Goal: Task Accomplishment & Management: Complete application form

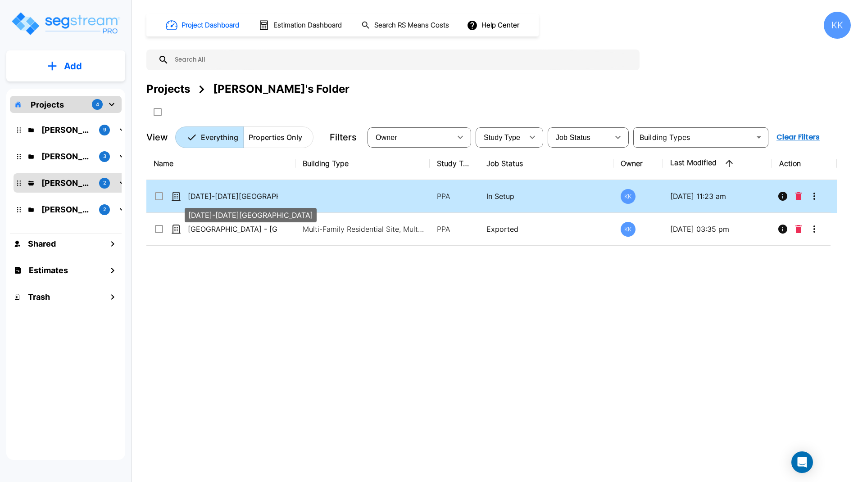
click at [245, 199] on p "[DATE]-[DATE][GEOGRAPHIC_DATA]" at bounding box center [233, 196] width 90 height 11
checkbox input "true"
click at [245, 199] on p "[DATE]-[DATE][GEOGRAPHIC_DATA]" at bounding box center [233, 196] width 90 height 11
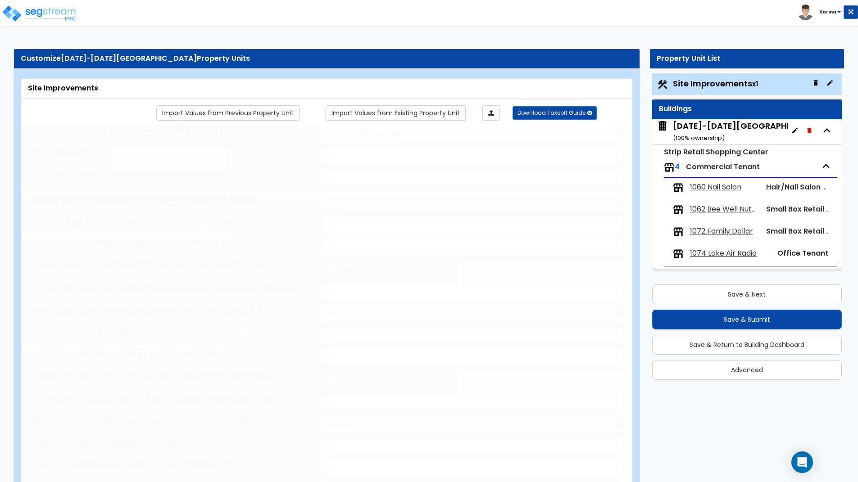
select select "2"
type input "142006"
select select "2"
type input "124398.4"
radio input "true"
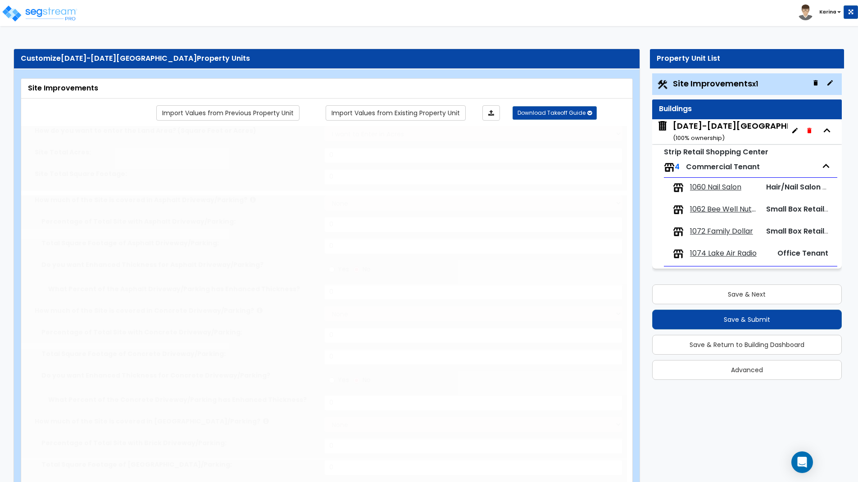
type input "6"
radio input "true"
type input "4"
radio input "true"
select select "2"
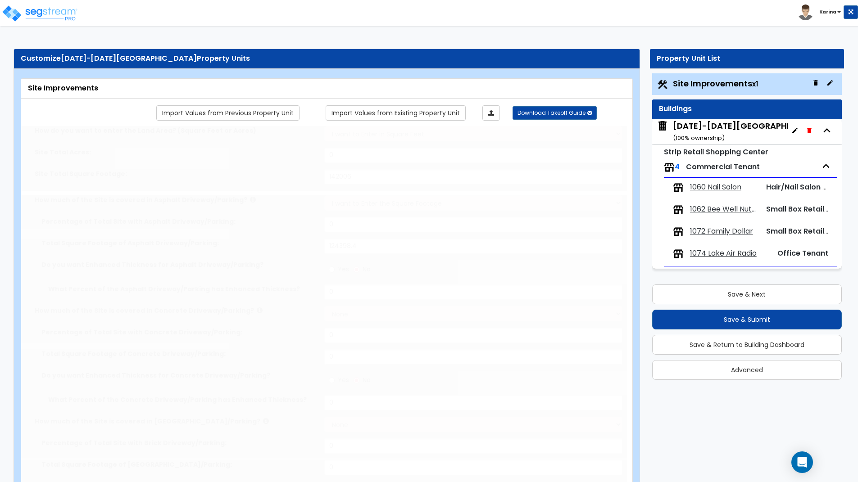
select select "1"
type input "1678.3"
radio input "true"
select select "2"
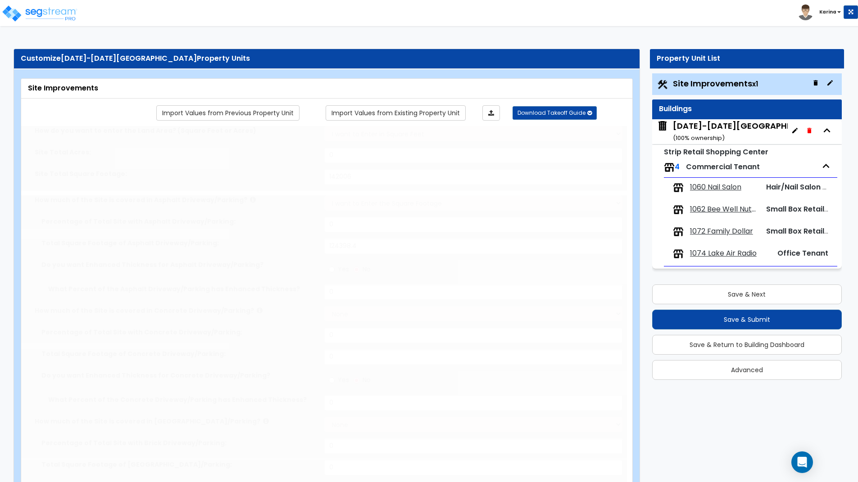
type input "1"
radio input "true"
type input "2"
radio input "true"
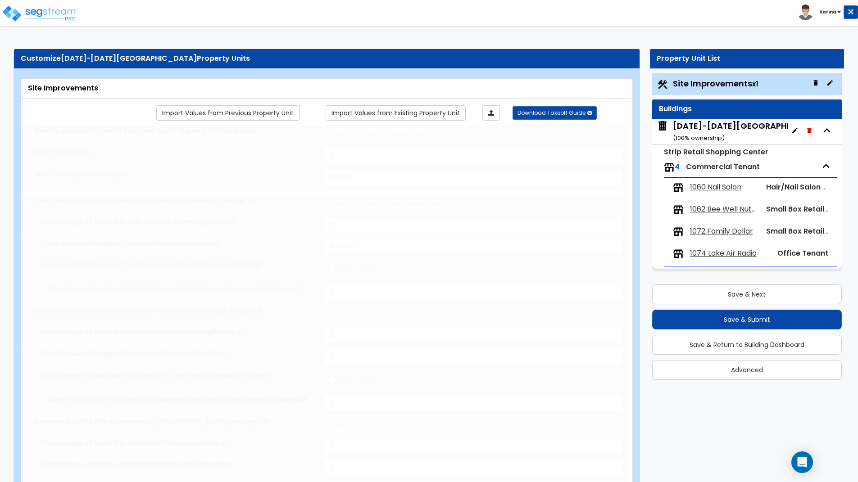
select select "1"
type input "170"
radio input "true"
select select "2"
type input "1113.9"
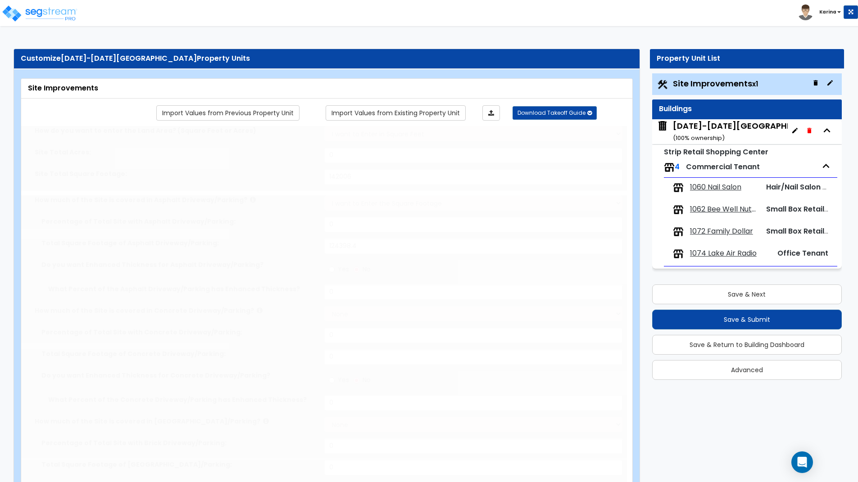
select select "1"
radio input "true"
type input "14"
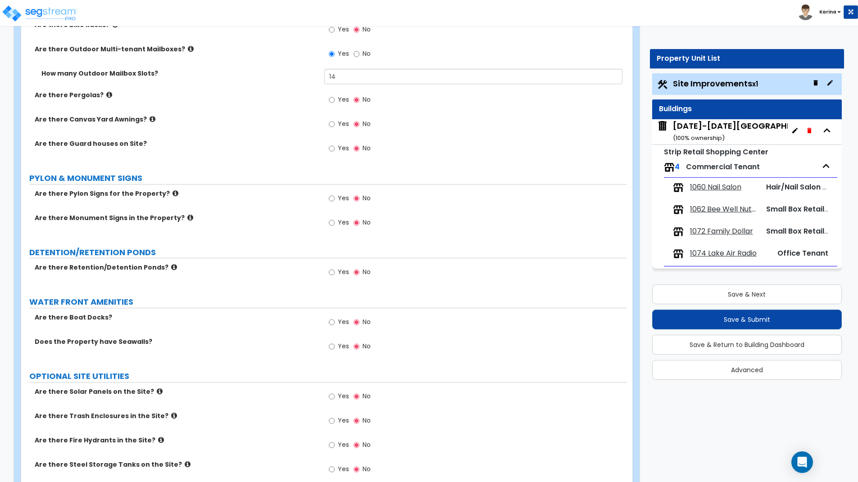
scroll to position [1639, 0]
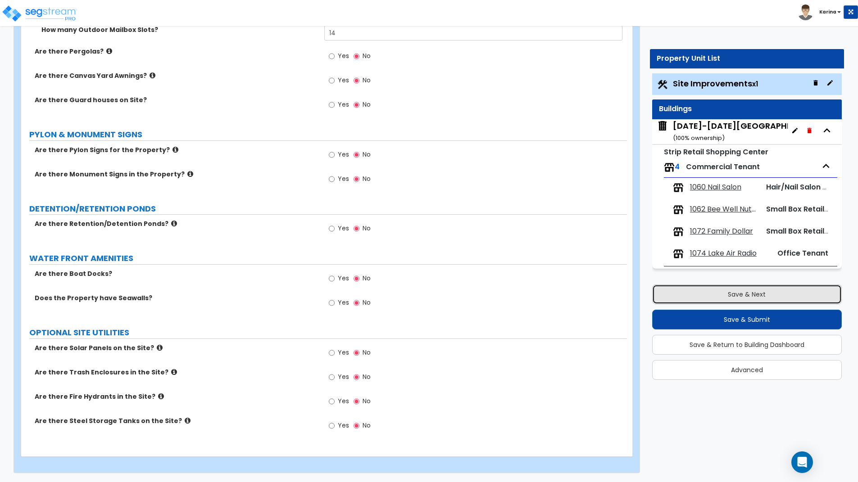
click at [718, 295] on button "Save & Next" at bounding box center [747, 295] width 190 height 20
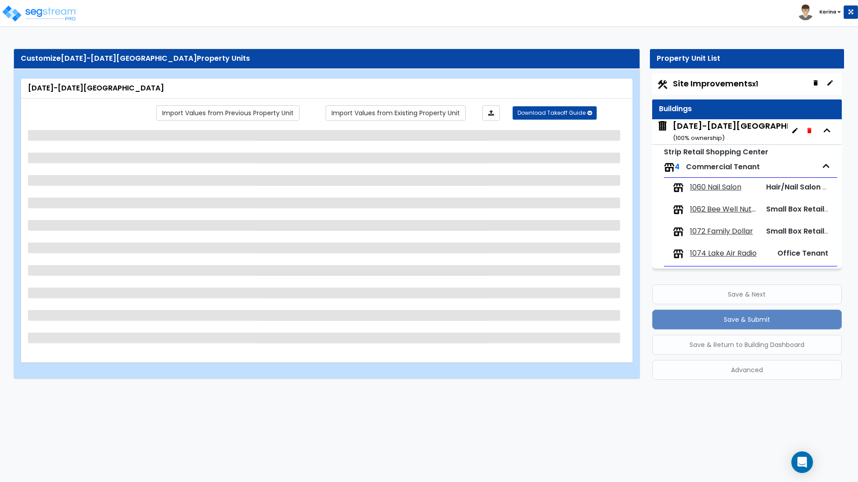
scroll to position [0, 0]
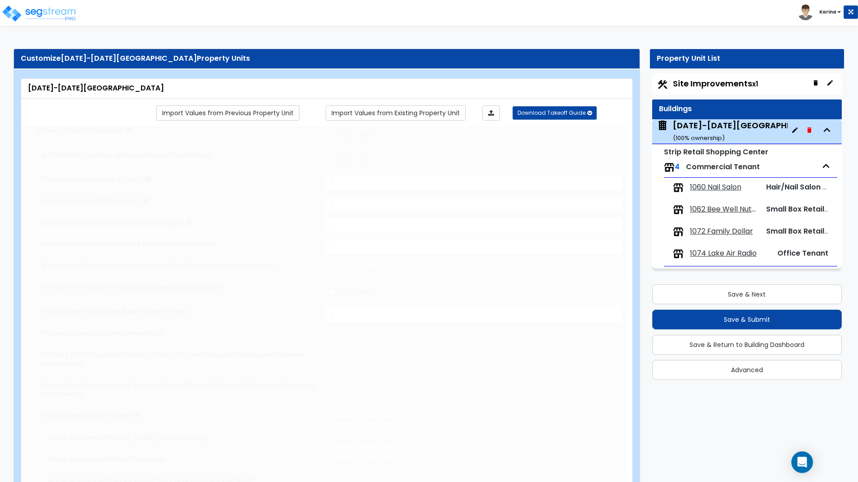
type input "19"
type input "369.9"
type input "14046"
select select "2"
select select "1"
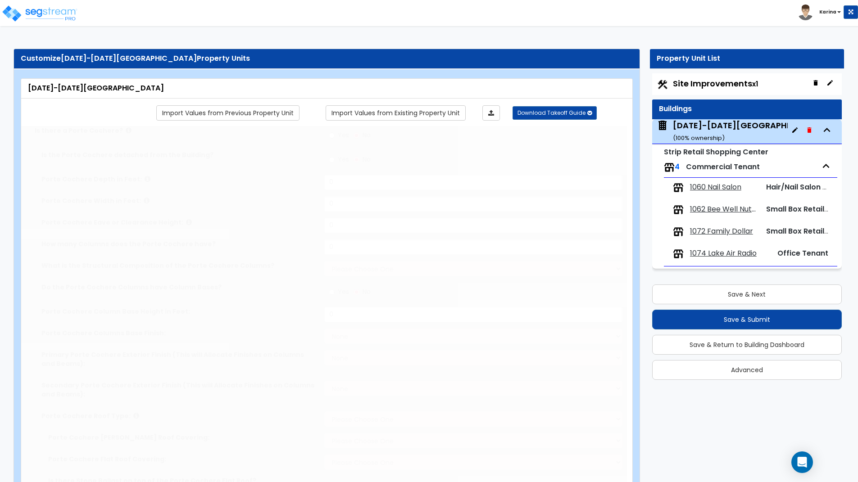
select select "2"
type input "50"
select select "3"
select select "2"
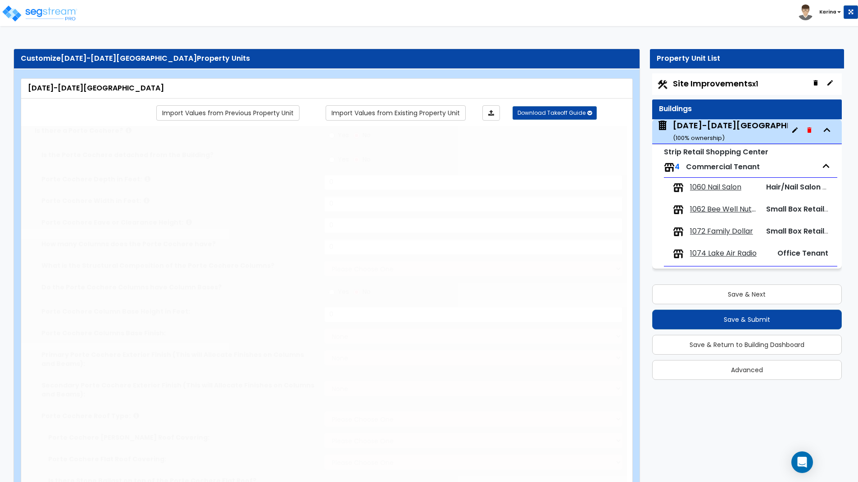
select select "1"
select select "3"
radio input "true"
type input "6"
type input "2"
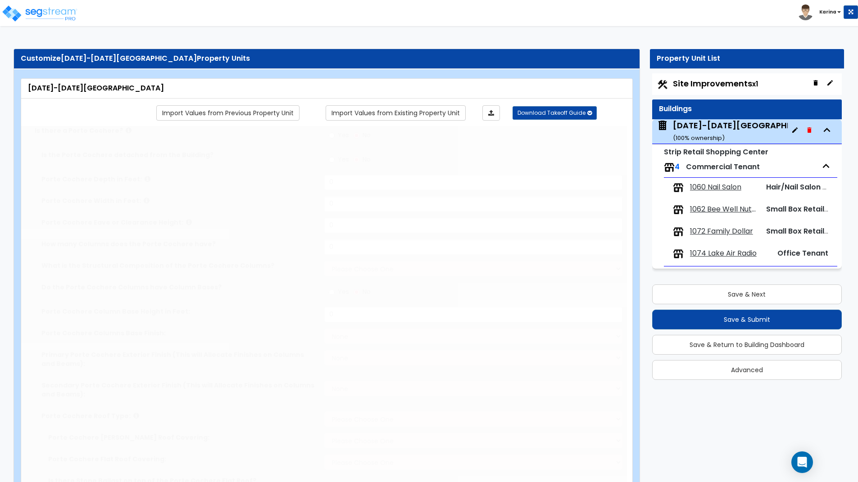
radio input "true"
type input "2"
type input "3"
radio input "true"
type input "8"
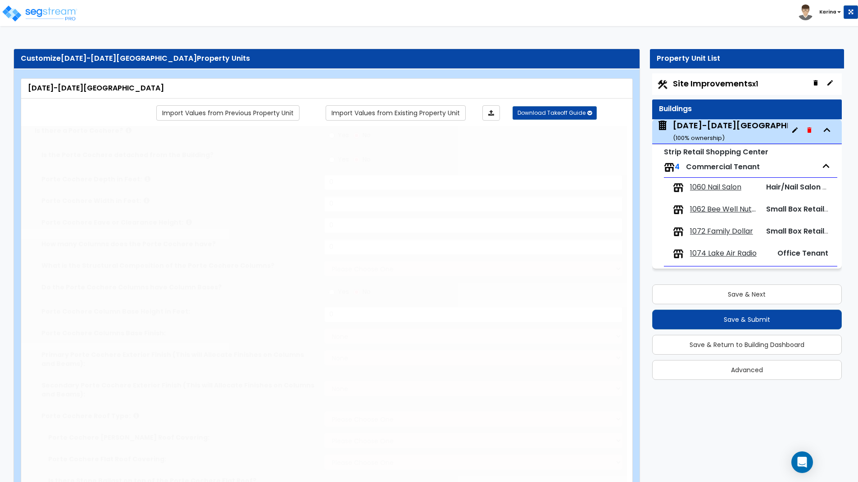
radio input "true"
type input "1068.3"
select select "1"
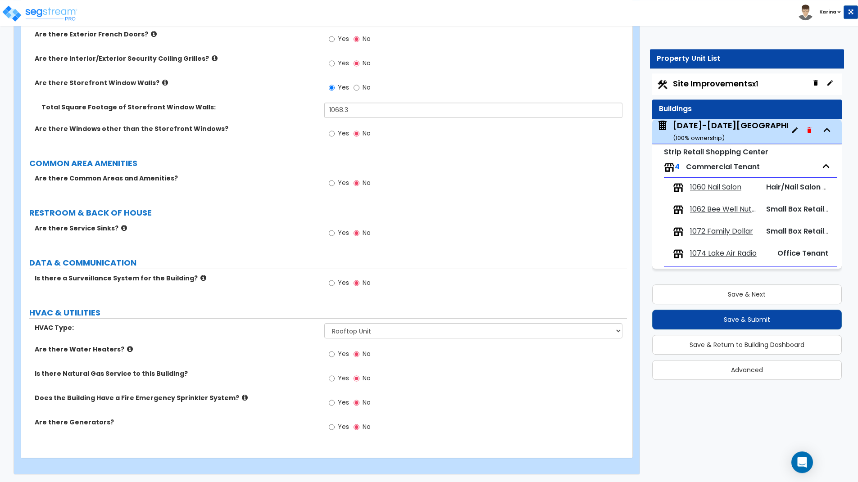
scroll to position [1291, 0]
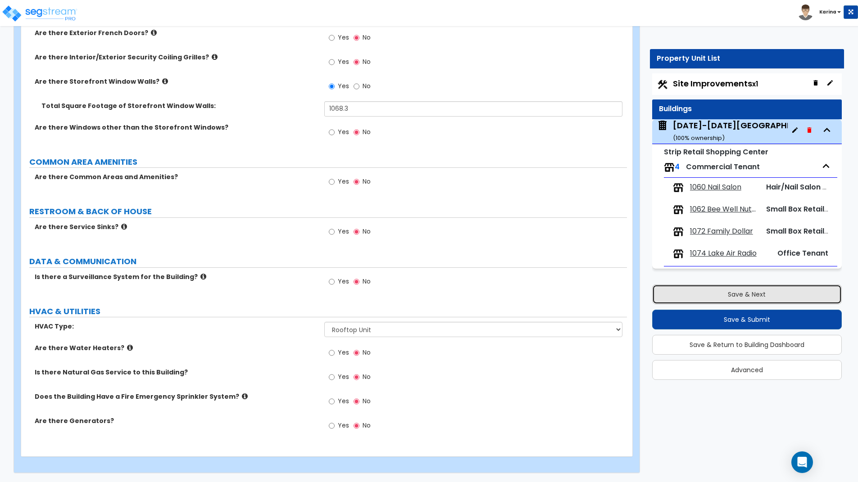
click at [714, 294] on button "Save & Next" at bounding box center [747, 295] width 190 height 20
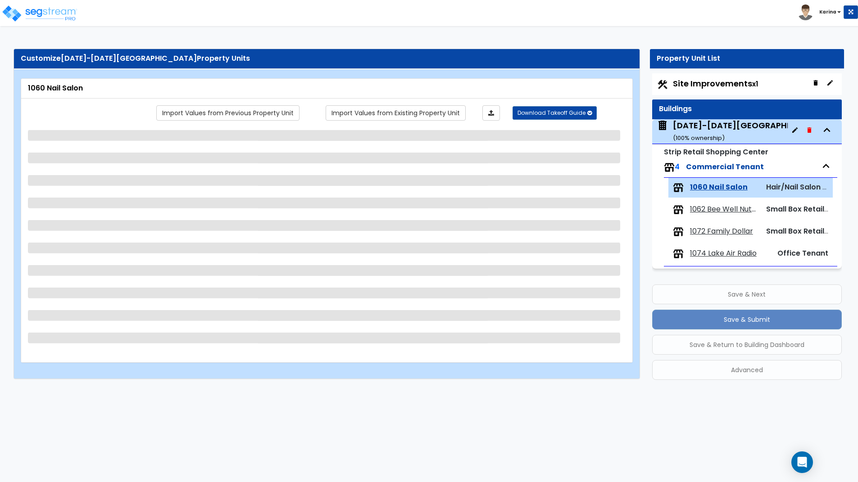
scroll to position [0, 0]
select select "2"
select select "1"
select select "3"
select select "1"
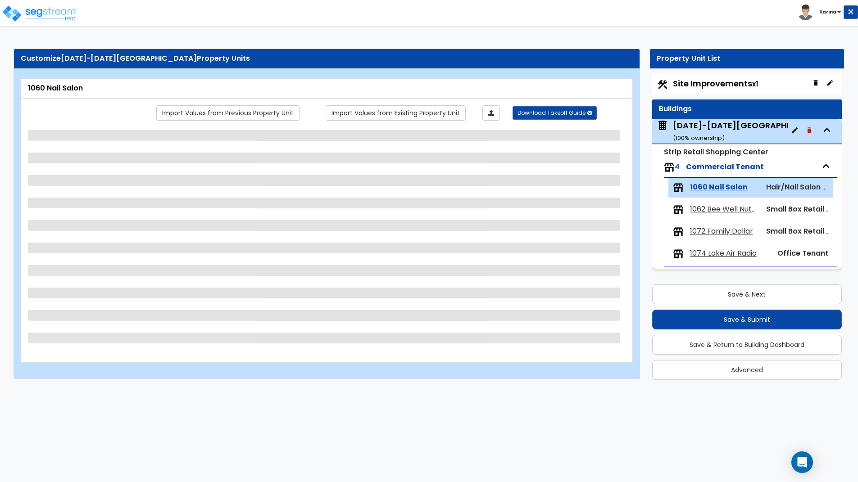
select select "1"
select select "2"
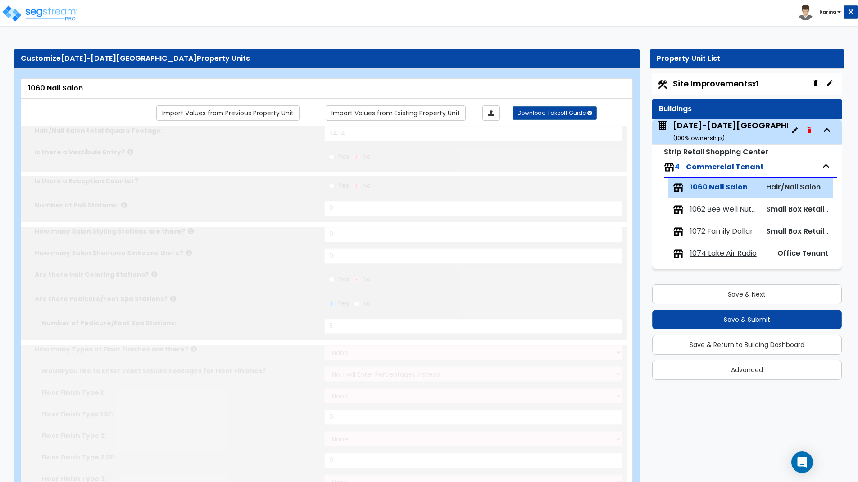
select select "4"
select select "1"
type input "508.2"
select select "7"
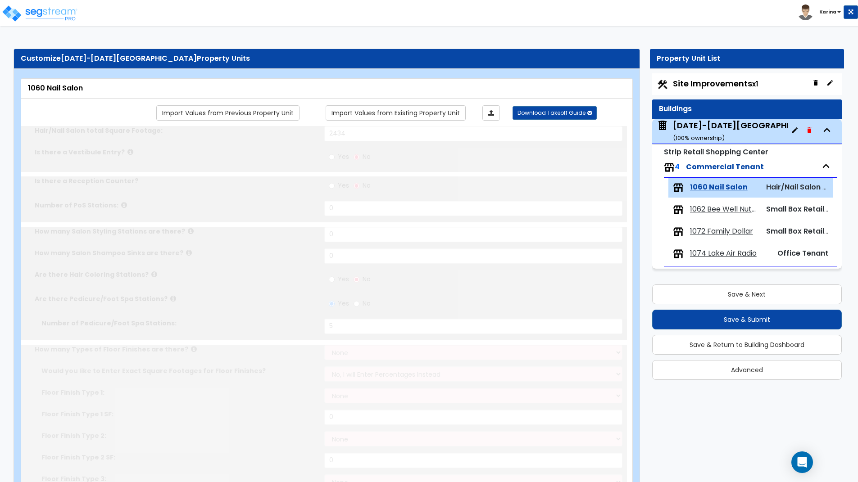
type input "611"
select select "3"
type input "853.4"
select select "2"
type input "303.1"
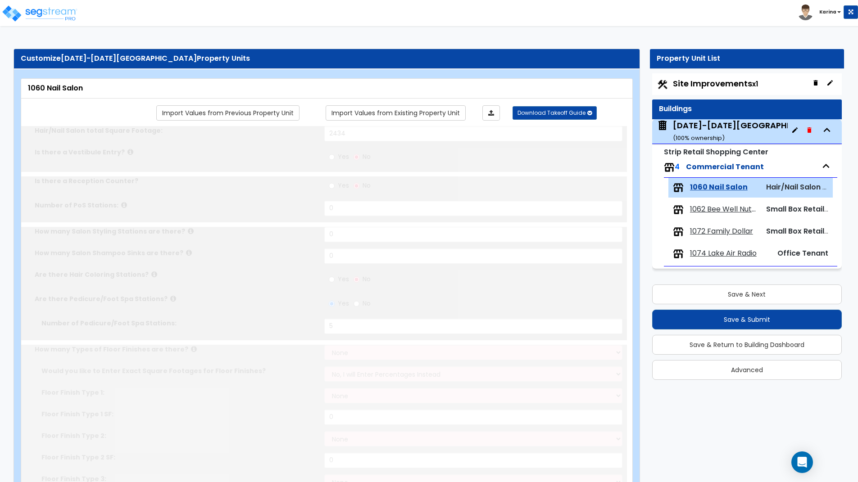
type input "1"
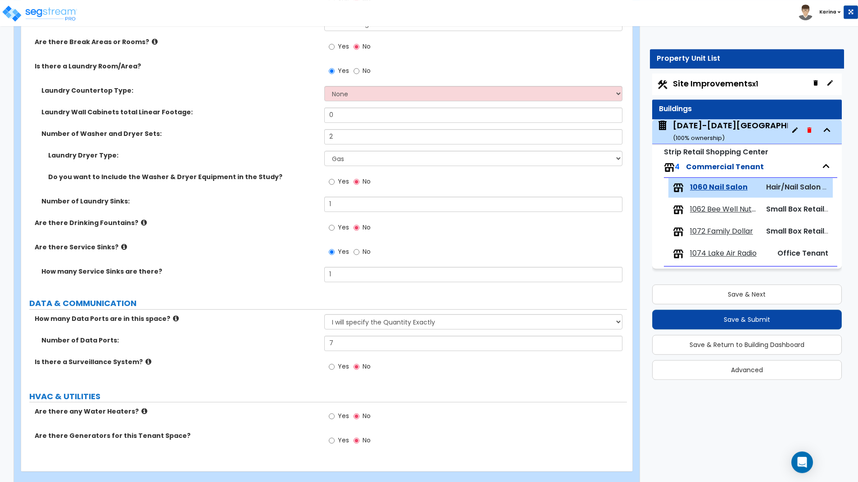
scroll to position [1416, 0]
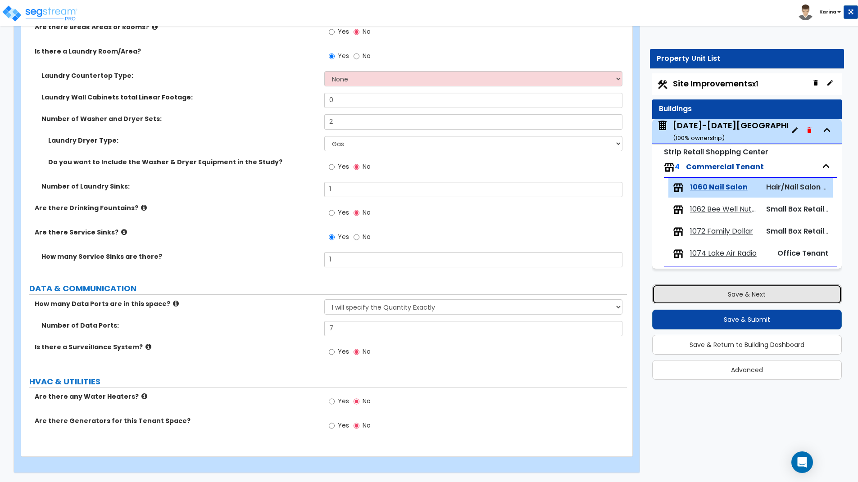
click at [698, 289] on button "Save & Next" at bounding box center [747, 295] width 190 height 20
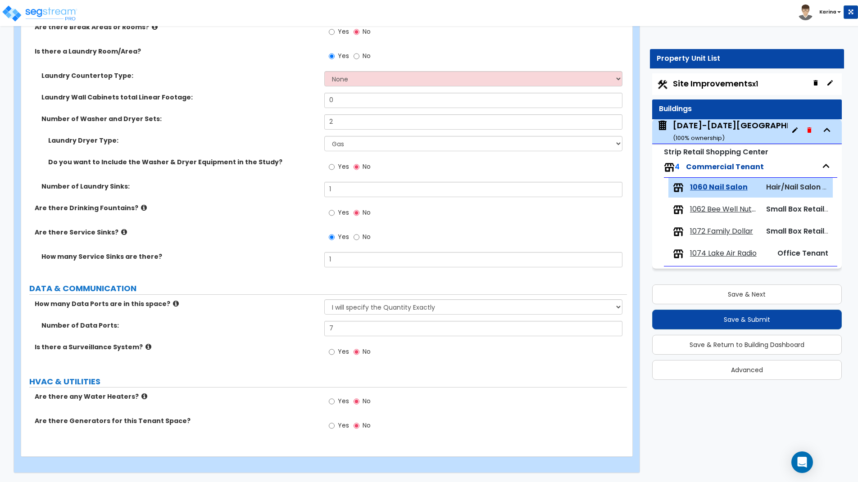
scroll to position [0, 0]
